Goal: Task Accomplishment & Management: Manage account settings

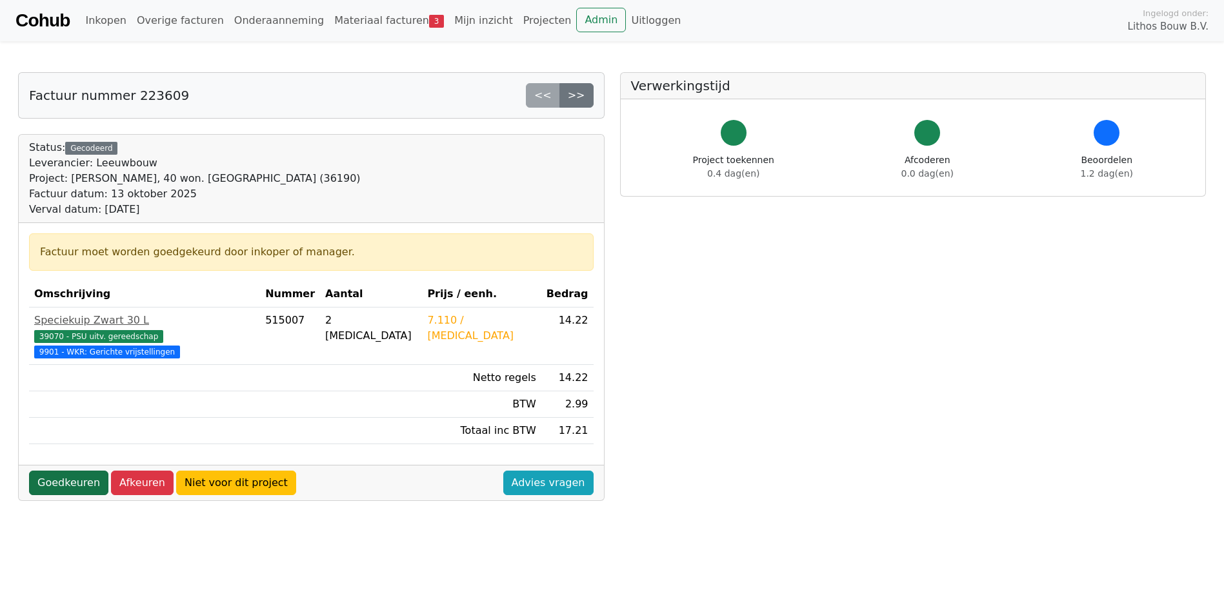
click at [80, 471] on link "Goedkeuren" at bounding box center [68, 483] width 79 height 25
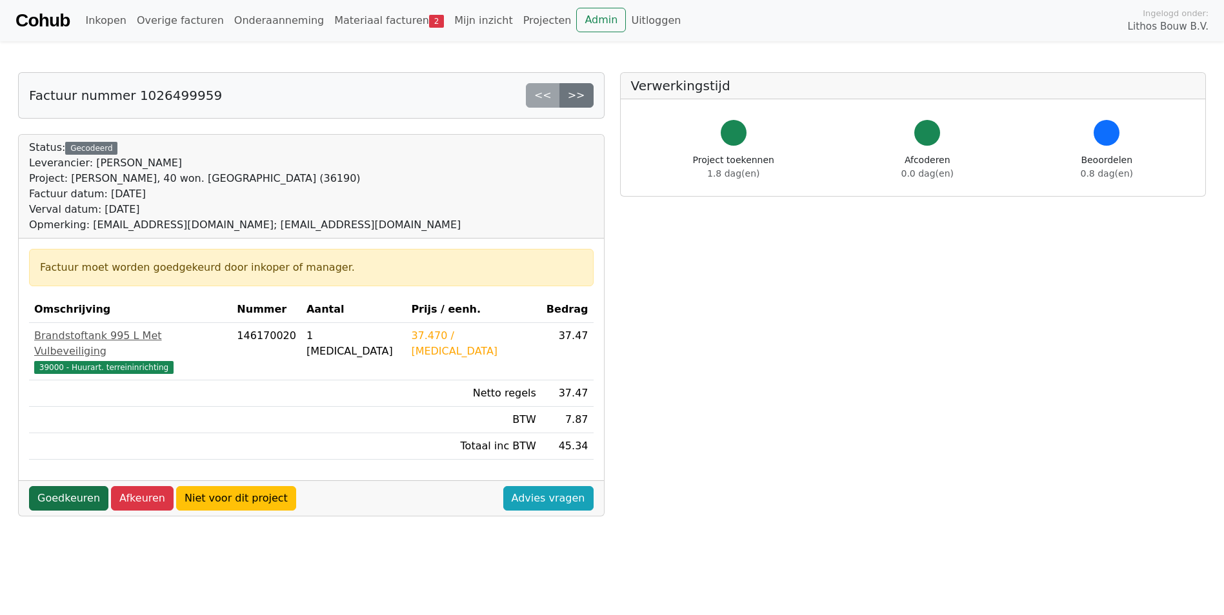
click at [79, 486] on link "Goedkeuren" at bounding box center [68, 498] width 79 height 25
